Goal: Find specific page/section: Find specific page/section

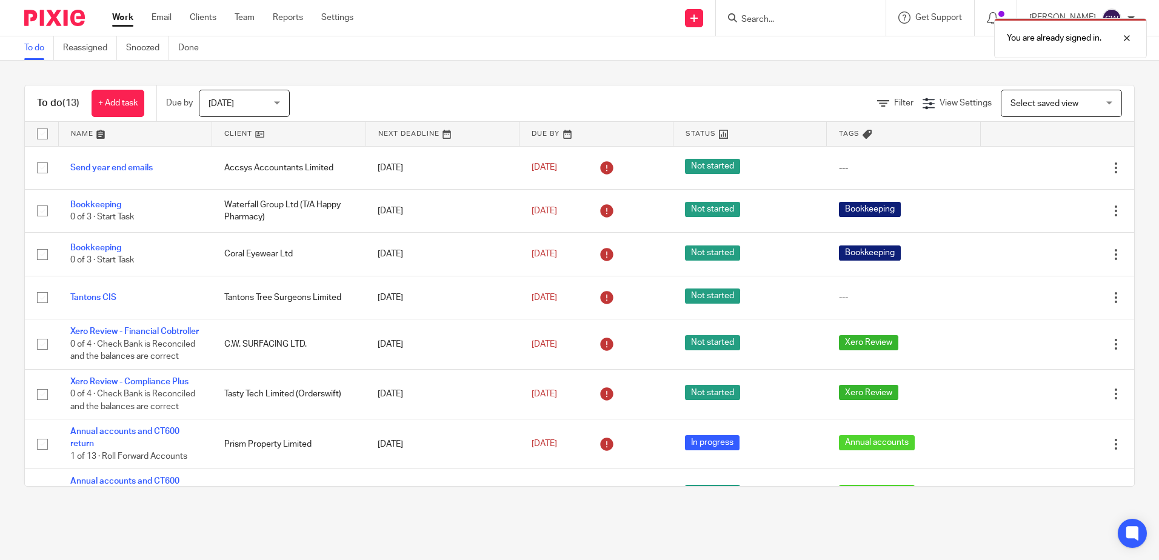
click at [759, 18] on div "You are already signed in." at bounding box center [864, 35] width 568 height 46
click at [1127, 41] on div at bounding box center [1118, 38] width 33 height 15
click at [760, 22] on input "Search" at bounding box center [794, 20] width 109 height 11
type input "g"
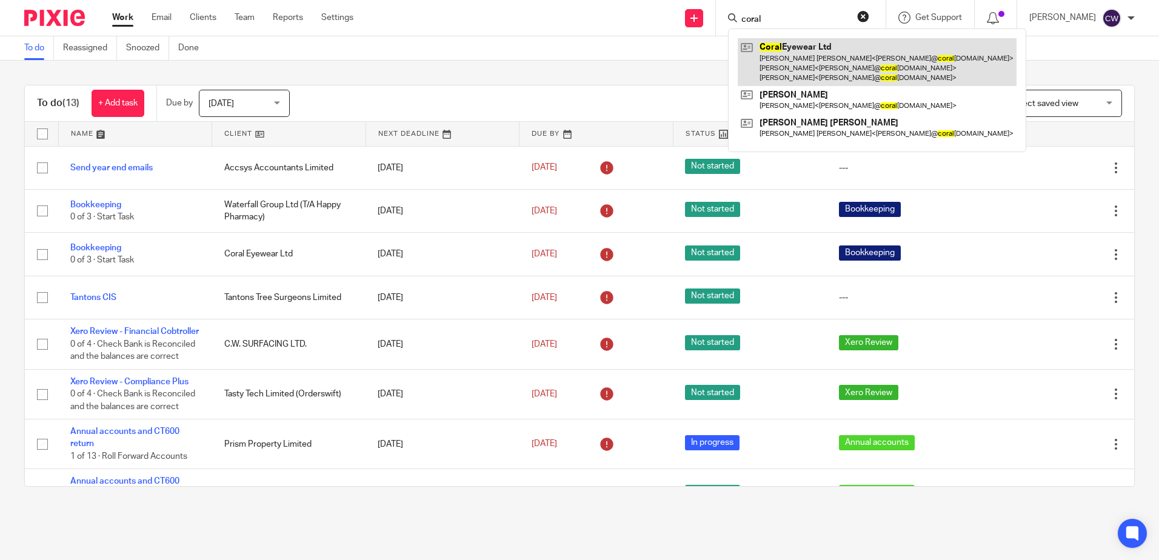
type input "coral"
click at [779, 45] on link at bounding box center [877, 62] width 279 height 48
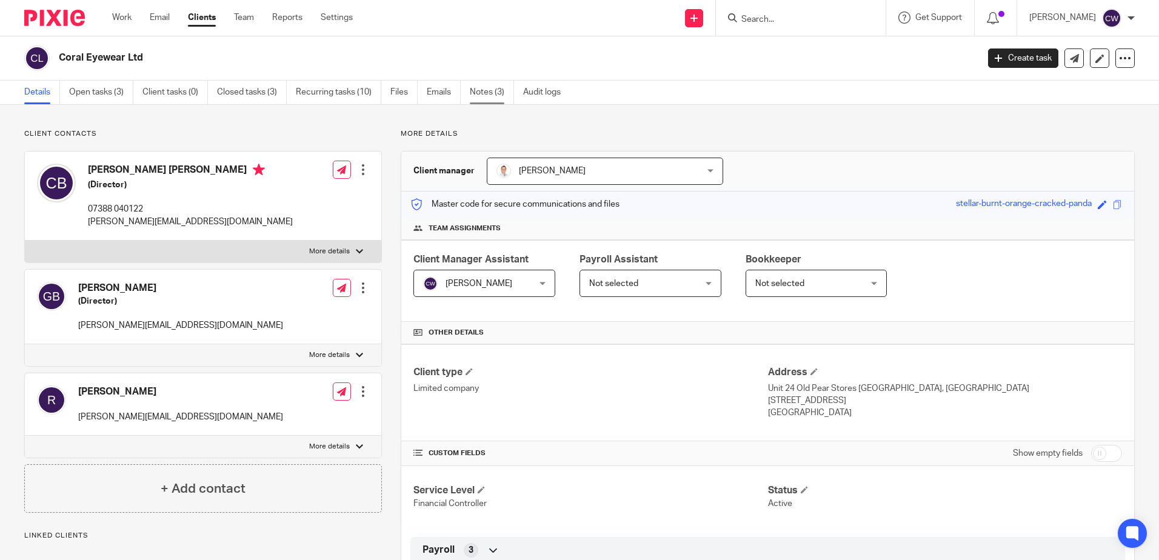
click at [491, 87] on link "Notes (3)" at bounding box center [492, 93] width 44 height 24
